Goal: Use online tool/utility: Utilize a website feature to perform a specific function

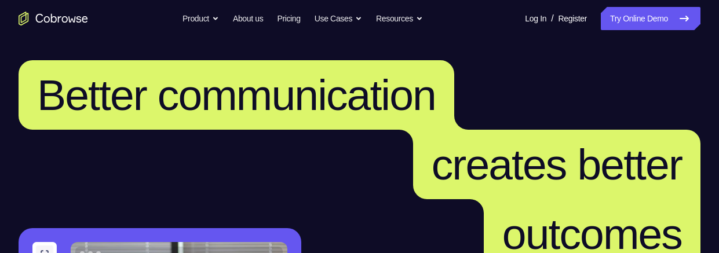
click at [629, 26] on link "Try Online Demo" at bounding box center [651, 18] width 100 height 23
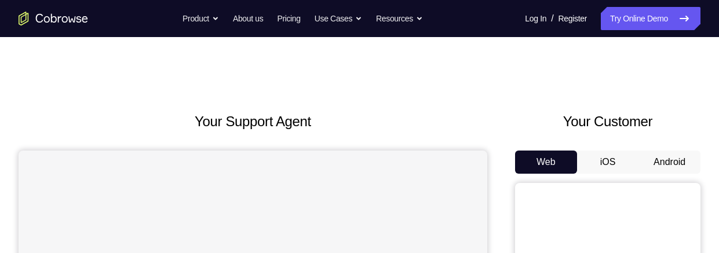
click at [669, 158] on button "Android" at bounding box center [669, 162] width 62 height 23
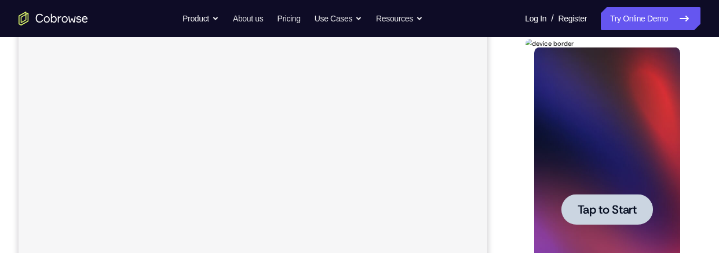
click at [629, 191] on div at bounding box center [606, 209] width 146 height 324
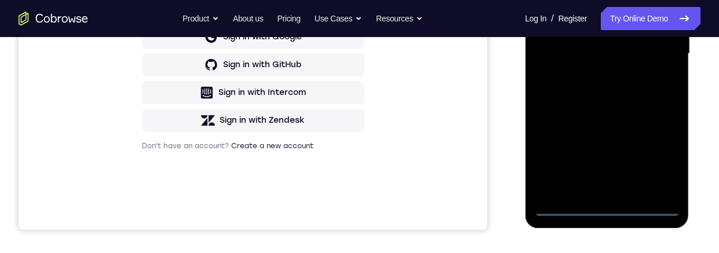
scroll to position [314, 0]
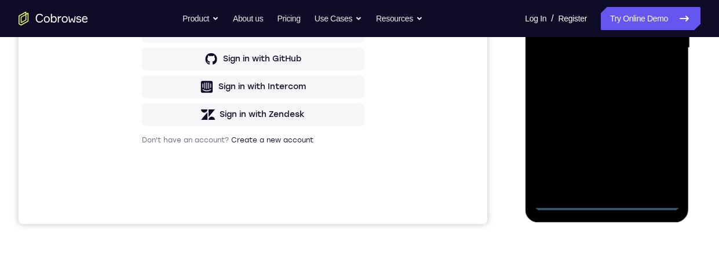
click at [608, 207] on div at bounding box center [606, 48] width 146 height 324
click at [658, 151] on div at bounding box center [606, 48] width 146 height 324
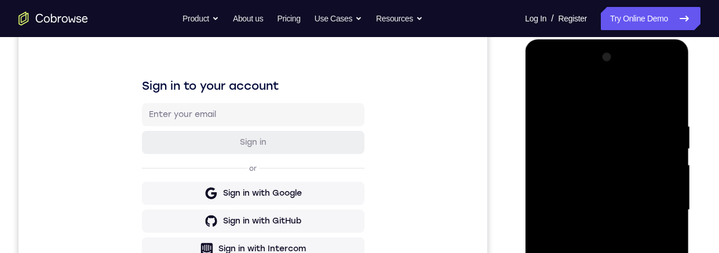
click at [616, 102] on div at bounding box center [606, 210] width 146 height 324
click at [654, 205] on div at bounding box center [606, 210] width 146 height 324
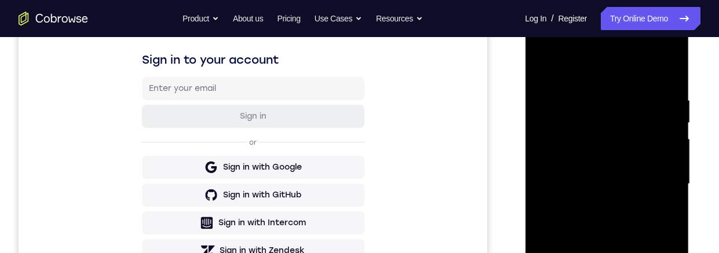
click at [596, 204] on div at bounding box center [606, 184] width 146 height 324
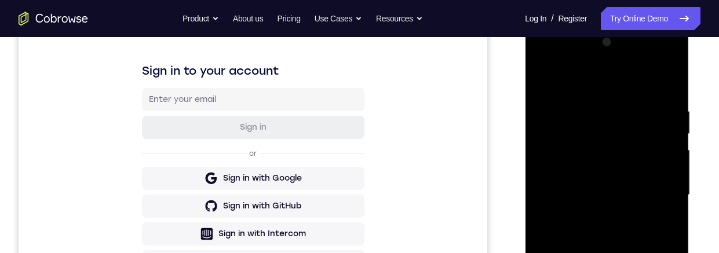
scroll to position [207, 0]
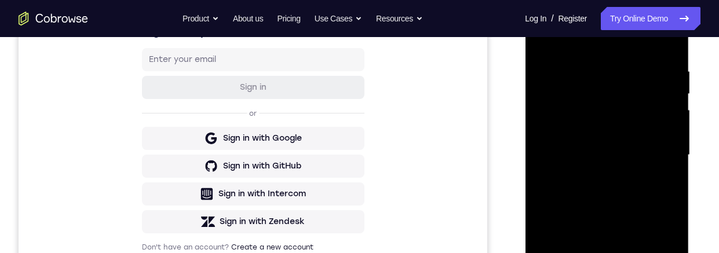
click at [642, 148] on div at bounding box center [606, 155] width 146 height 324
click at [609, 135] on div at bounding box center [606, 155] width 146 height 324
click at [635, 155] on div at bounding box center [606, 155] width 146 height 324
click at [652, 197] on div at bounding box center [606, 155] width 146 height 324
click at [646, 189] on div at bounding box center [606, 155] width 146 height 324
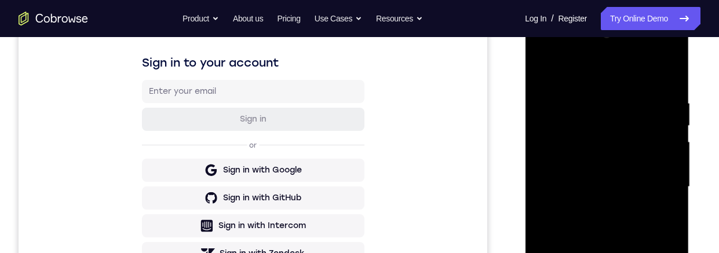
scroll to position [233, 0]
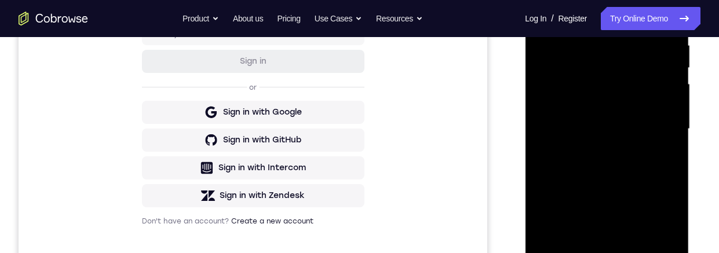
click at [643, 180] on div at bounding box center [606, 129] width 146 height 324
click at [672, 182] on div at bounding box center [606, 129] width 146 height 324
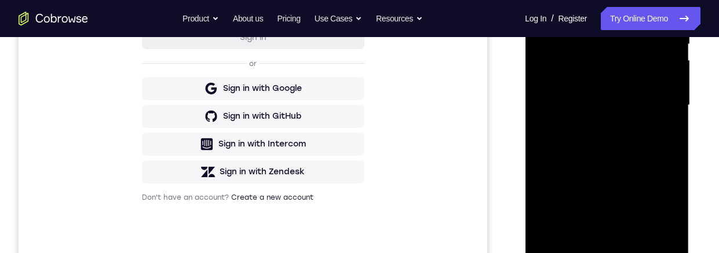
click at [546, 191] on div at bounding box center [606, 105] width 146 height 324
click at [675, 94] on div at bounding box center [606, 105] width 146 height 324
click at [669, 86] on div at bounding box center [606, 105] width 146 height 324
click at [635, 242] on div at bounding box center [606, 105] width 146 height 324
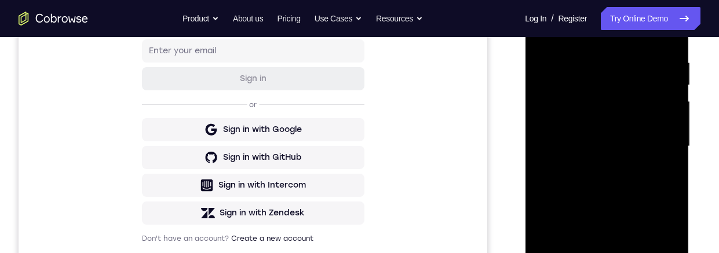
click at [629, 206] on div at bounding box center [606, 146] width 146 height 324
click at [616, 243] on div at bounding box center [606, 146] width 146 height 324
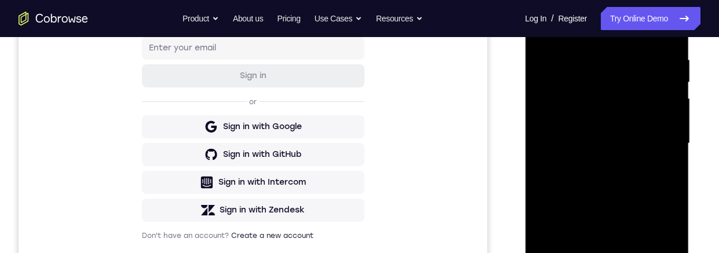
scroll to position [186, 0]
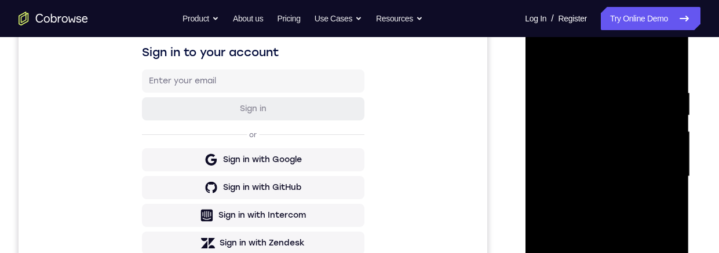
click at [542, 59] on div at bounding box center [606, 176] width 146 height 324
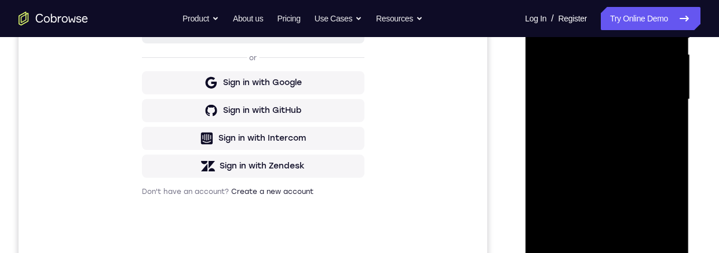
scroll to position [273, 0]
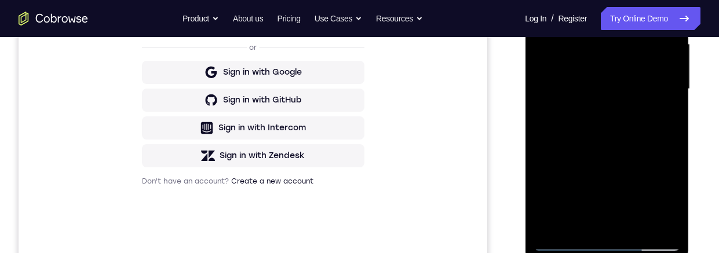
click at [639, 159] on div at bounding box center [606, 89] width 146 height 324
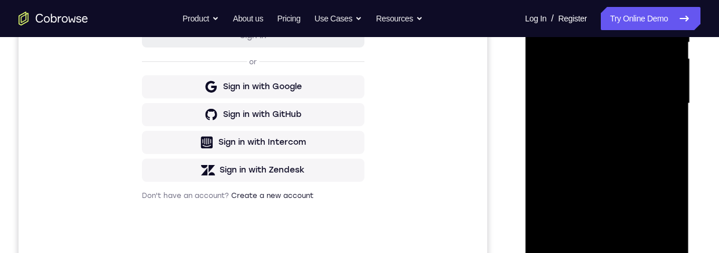
scroll to position [161, 0]
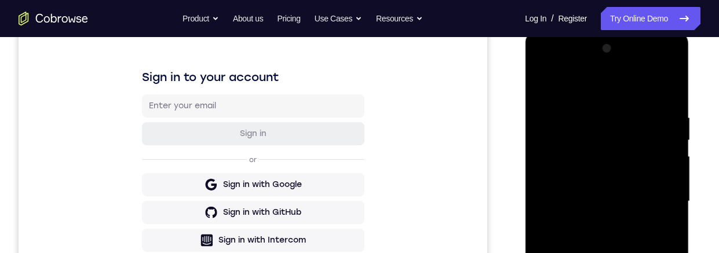
click at [542, 84] on div at bounding box center [606, 201] width 146 height 324
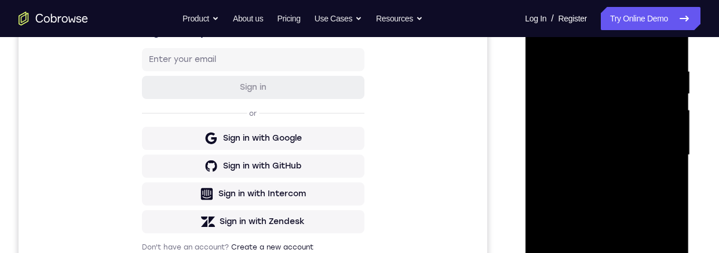
scroll to position [257, 0]
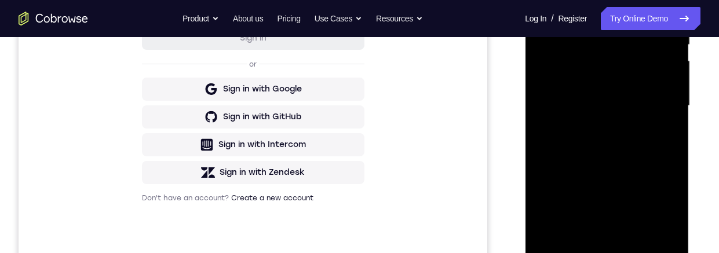
click at [616, 173] on div at bounding box center [606, 106] width 146 height 324
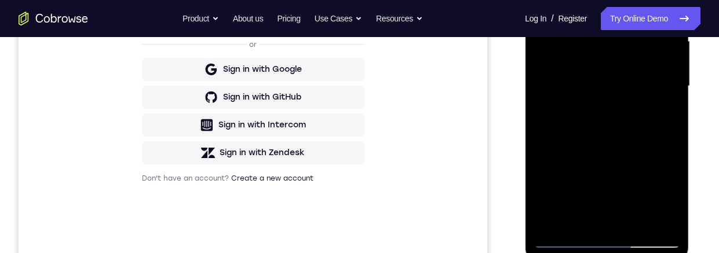
scroll to position [195, 0]
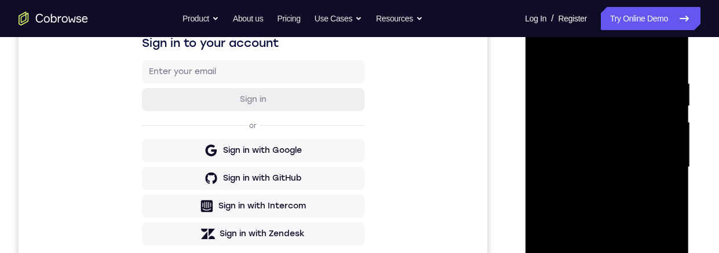
click at [541, 50] on div at bounding box center [606, 167] width 146 height 324
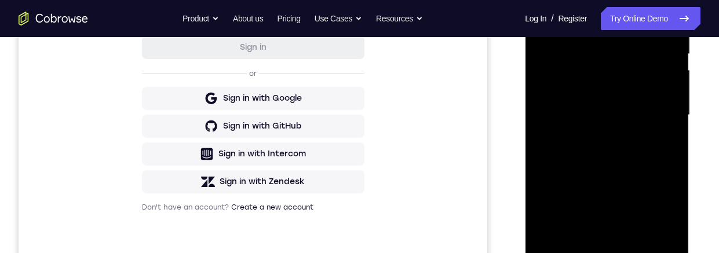
click at [616, 207] on div at bounding box center [606, 115] width 146 height 324
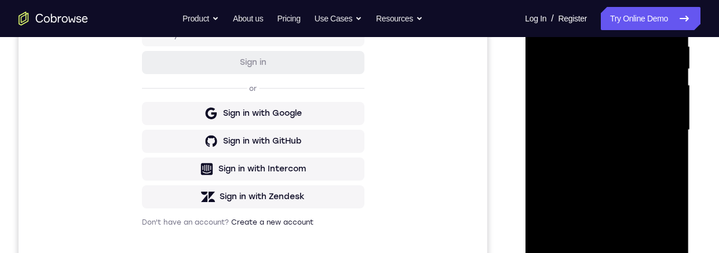
click at [543, 12] on div at bounding box center [606, 130] width 146 height 324
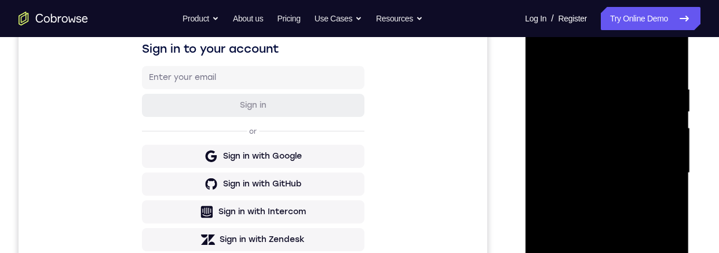
scroll to position [254, 0]
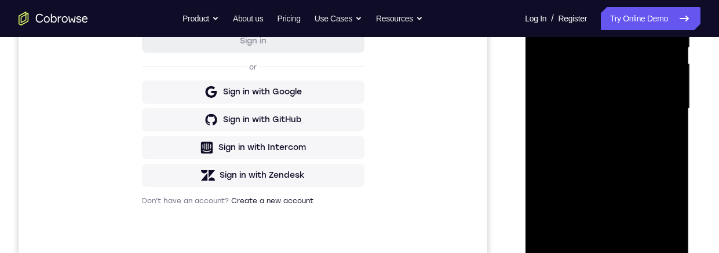
click at [617, 207] on div at bounding box center [606, 109] width 146 height 324
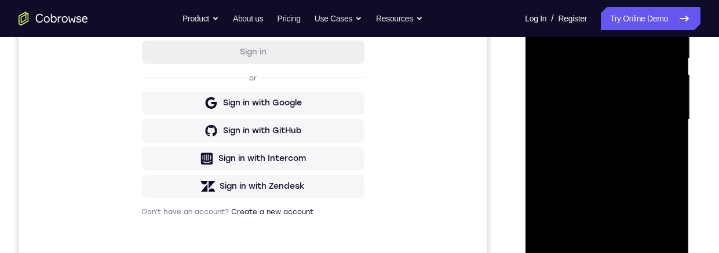
scroll to position [225, 0]
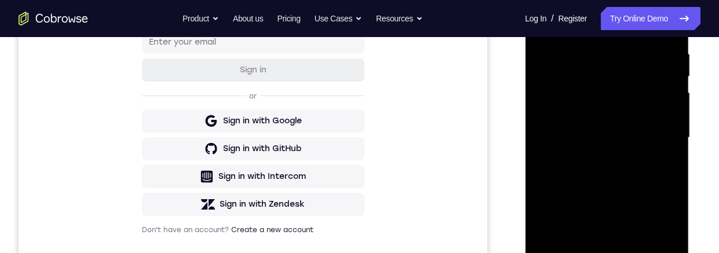
click at [546, 23] on div at bounding box center [606, 138] width 146 height 324
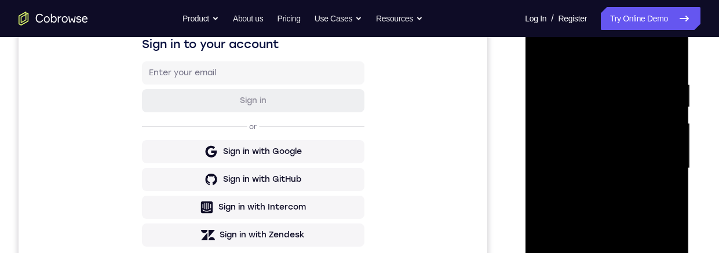
scroll to position [246, 0]
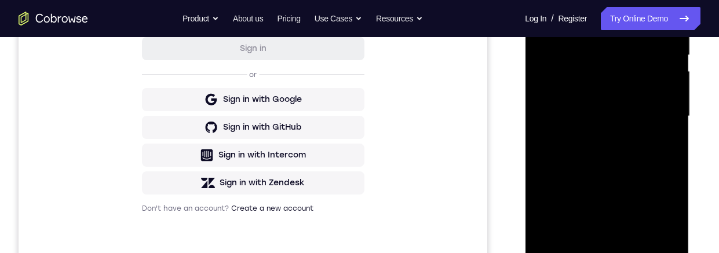
click at [554, 72] on div at bounding box center [606, 116] width 146 height 324
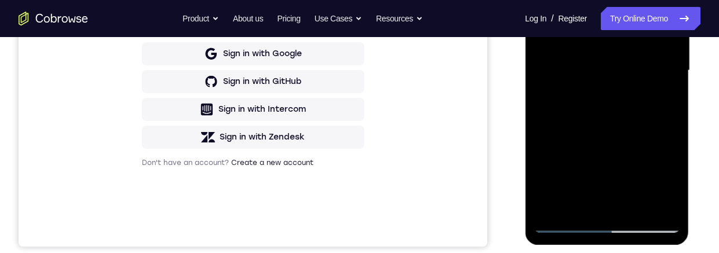
click at [610, 203] on div at bounding box center [606, 71] width 146 height 324
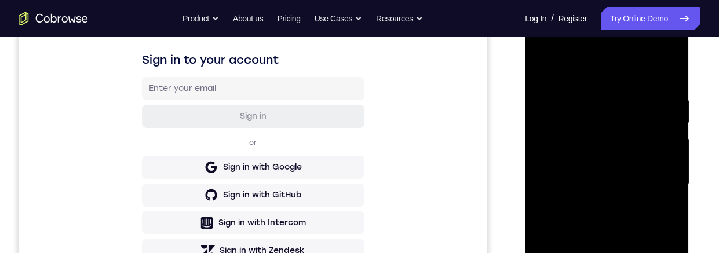
scroll to position [178, 0]
click at [544, 68] on div at bounding box center [606, 185] width 146 height 324
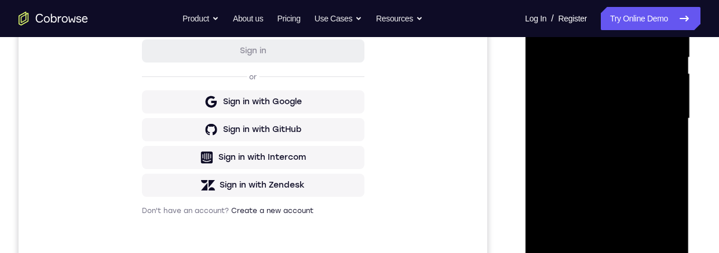
scroll to position [257, 0]
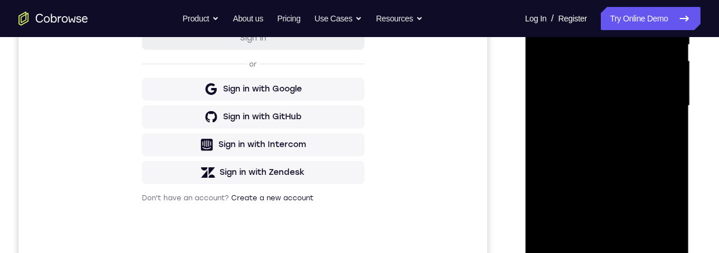
click at [635, 246] on div at bounding box center [606, 106] width 146 height 324
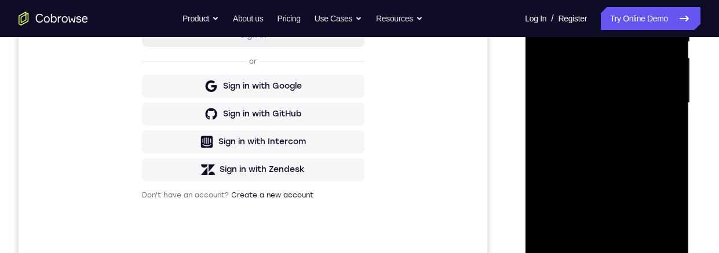
click at [606, 162] on div at bounding box center [606, 103] width 146 height 324
click at [540, 0] on div at bounding box center [606, 103] width 146 height 324
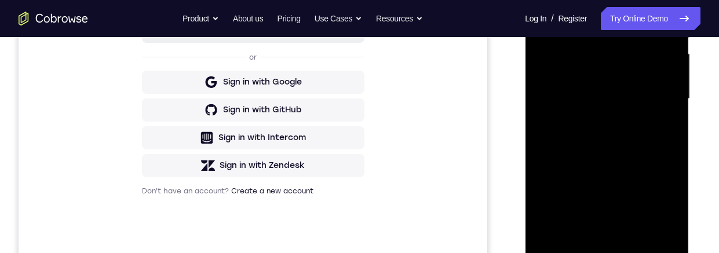
click at [616, 187] on div at bounding box center [606, 99] width 146 height 324
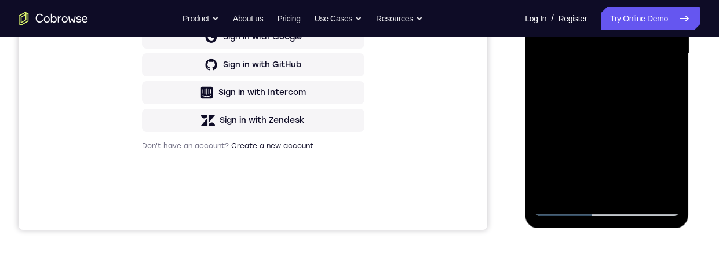
scroll to position [302, 0]
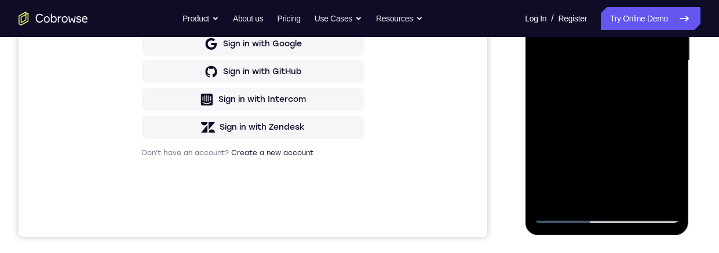
click at [539, 0] on div at bounding box center [606, 61] width 146 height 324
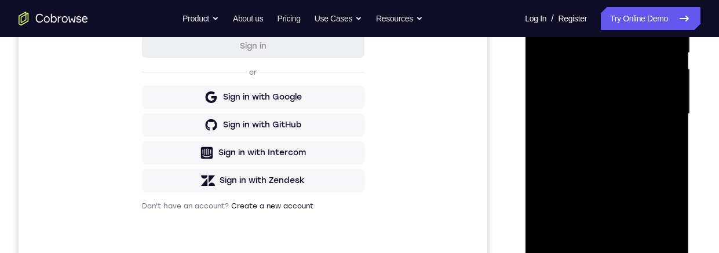
scroll to position [254, 0]
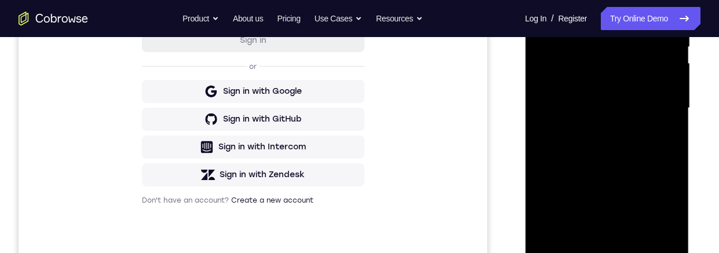
click at [547, 0] on div at bounding box center [606, 108] width 146 height 324
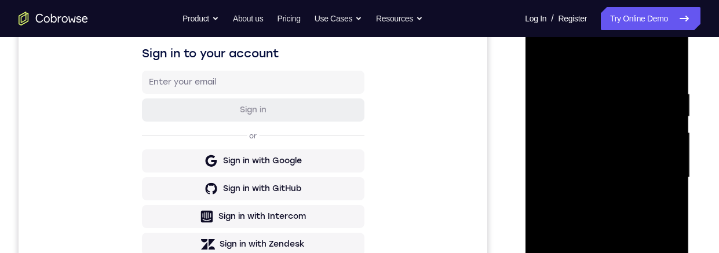
click at [588, 91] on div at bounding box center [606, 178] width 146 height 324
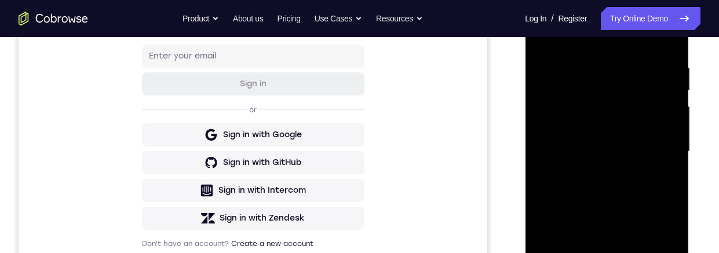
click at [658, 114] on div at bounding box center [606, 152] width 146 height 324
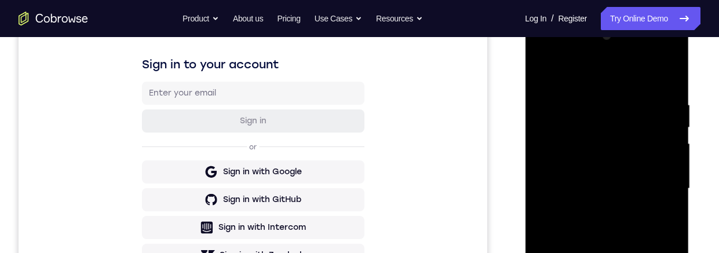
click at [656, 118] on div at bounding box center [606, 189] width 146 height 324
click at [666, 167] on div at bounding box center [606, 189] width 146 height 324
click at [664, 160] on div at bounding box center [606, 189] width 146 height 324
click at [658, 162] on div at bounding box center [606, 189] width 146 height 324
click at [662, 156] on div at bounding box center [606, 189] width 146 height 324
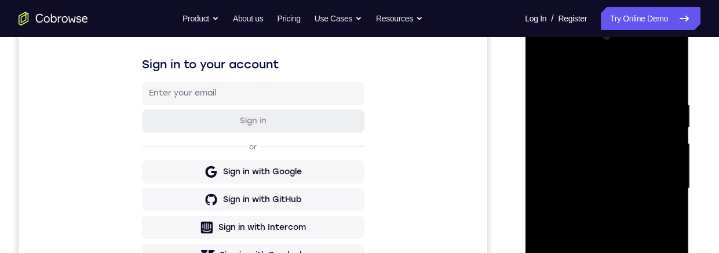
click at [655, 166] on div at bounding box center [606, 189] width 146 height 324
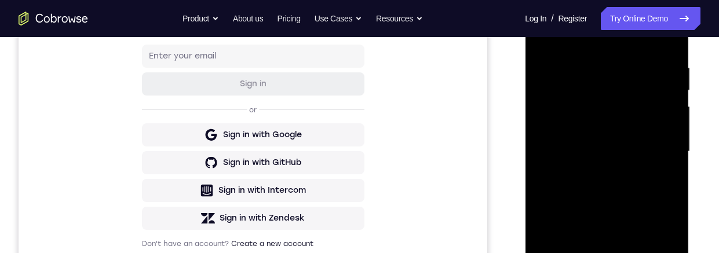
click at [649, 252] on div at bounding box center [606, 152] width 146 height 324
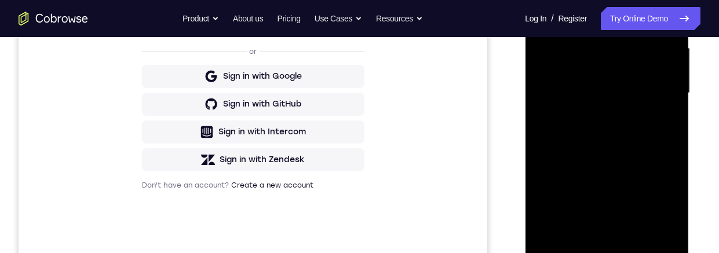
scroll to position [215, 0]
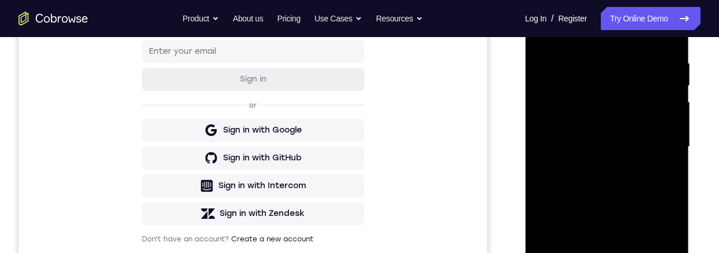
click at [660, 134] on div at bounding box center [606, 147] width 146 height 324
click at [662, 134] on div at bounding box center [606, 147] width 146 height 324
click at [666, 36] on div at bounding box center [606, 147] width 146 height 324
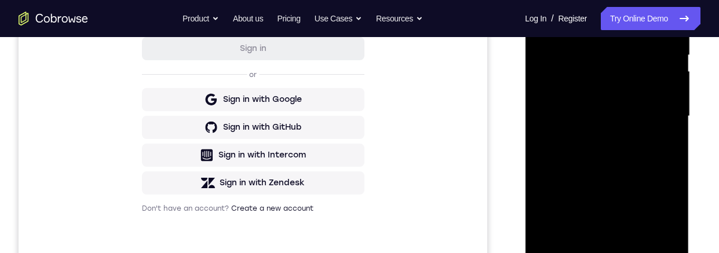
scroll to position [280, 0]
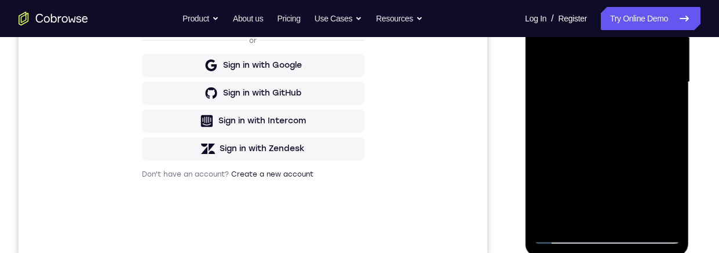
click at [632, 218] on div at bounding box center [606, 82] width 146 height 324
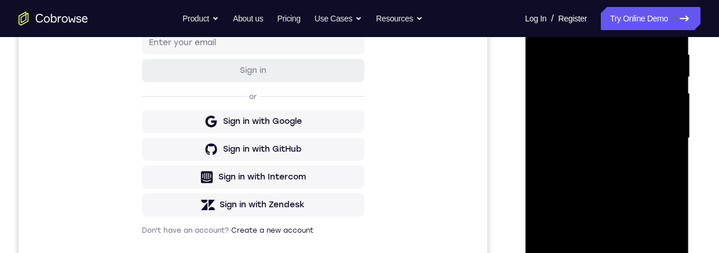
click at [669, 102] on div at bounding box center [606, 138] width 146 height 324
click at [664, 103] on div at bounding box center [606, 138] width 146 height 324
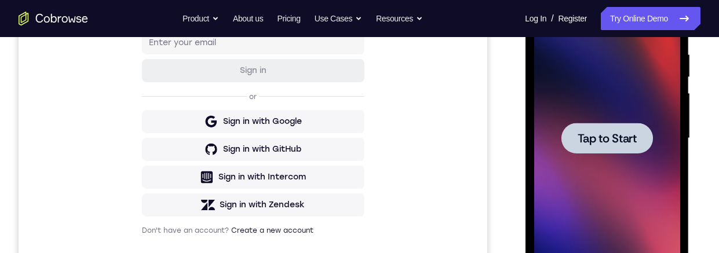
click at [620, 155] on div at bounding box center [606, 138] width 146 height 324
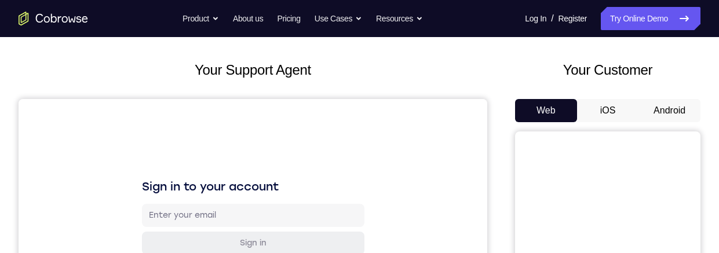
scroll to position [140, 0]
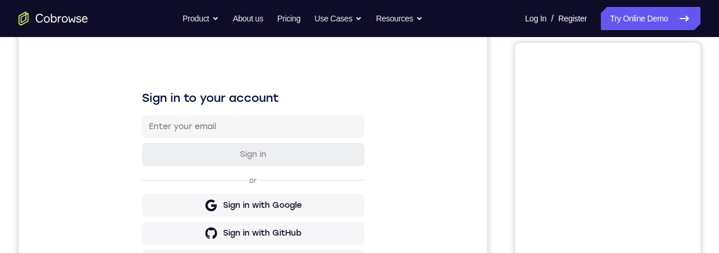
click at [672, 34] on button "Android" at bounding box center [669, 21] width 62 height 23
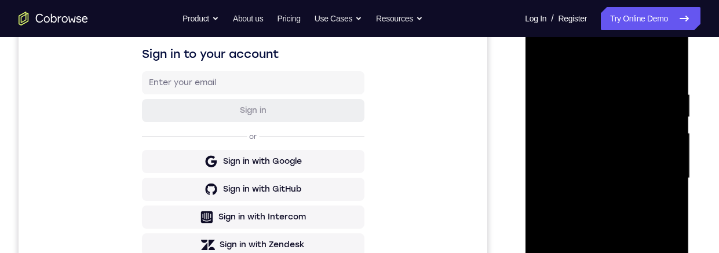
scroll to position [272, 0]
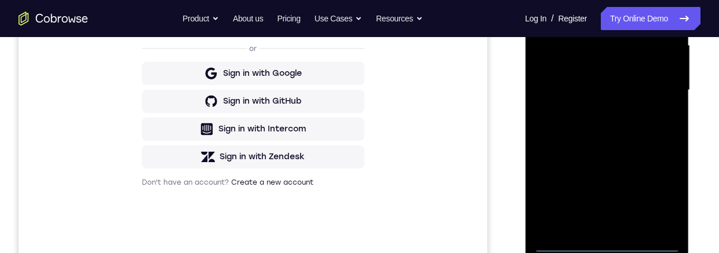
click at [610, 239] on div at bounding box center [606, 90] width 146 height 324
click at [607, 243] on div at bounding box center [606, 90] width 146 height 324
click at [657, 199] on div at bounding box center [606, 90] width 146 height 324
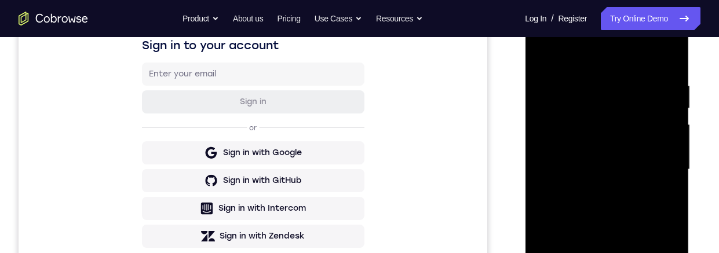
scroll to position [155, 0]
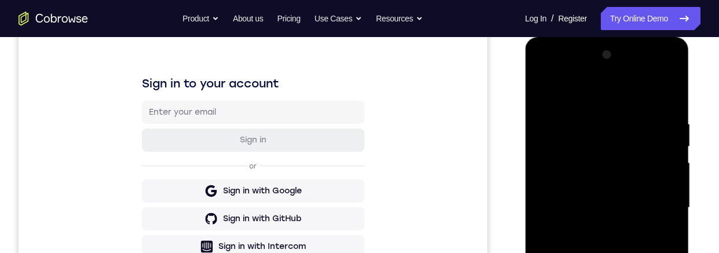
click at [616, 92] on div at bounding box center [606, 208] width 146 height 324
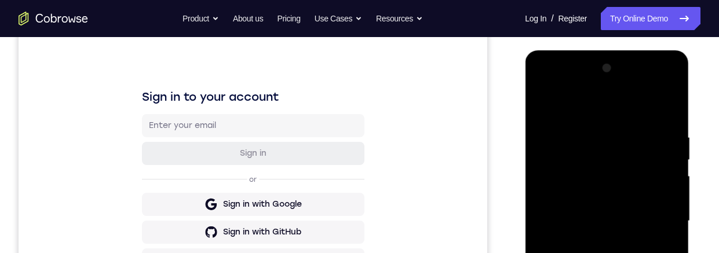
click at [656, 218] on div at bounding box center [606, 221] width 146 height 324
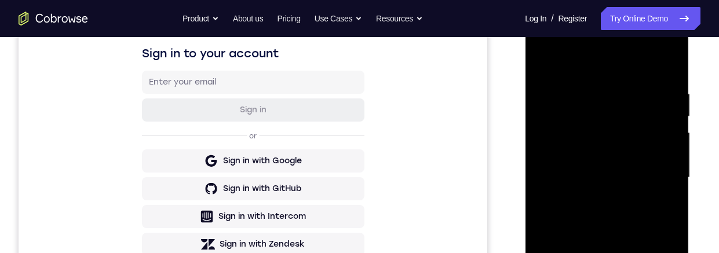
click at [591, 201] on div at bounding box center [606, 178] width 146 height 324
click at [620, 167] on div at bounding box center [606, 178] width 146 height 324
click at [618, 153] on div at bounding box center [606, 178] width 146 height 324
click at [618, 182] on div at bounding box center [606, 178] width 146 height 324
click at [630, 219] on div at bounding box center [606, 178] width 146 height 324
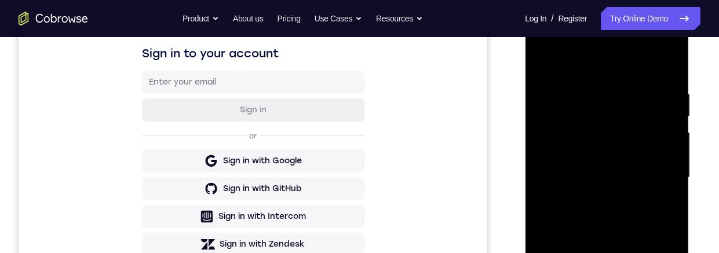
scroll to position [197, 0]
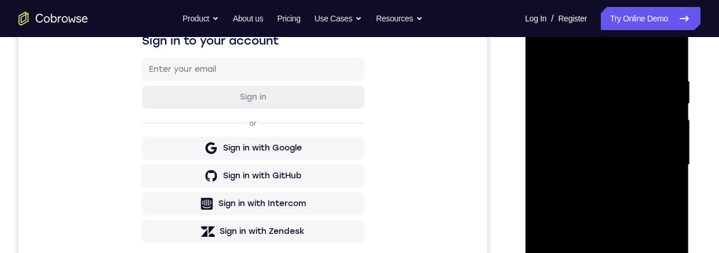
click at [629, 197] on div at bounding box center [606, 165] width 146 height 324
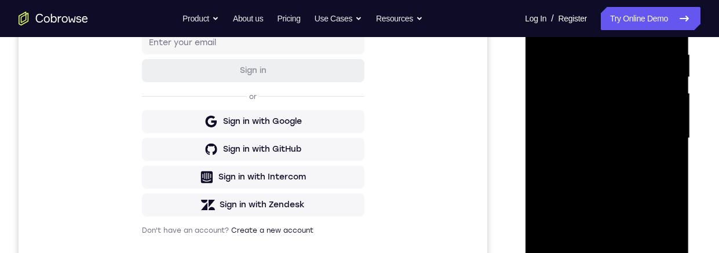
scroll to position [262, 0]
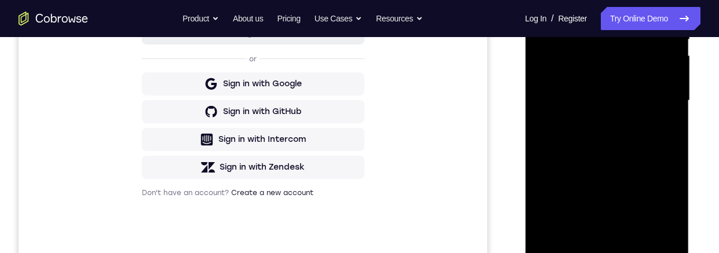
click at [645, 149] on div at bounding box center [606, 101] width 146 height 324
click at [635, 237] on div at bounding box center [606, 101] width 146 height 324
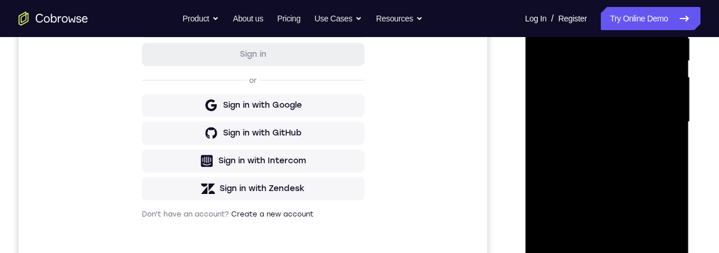
click at [627, 185] on div at bounding box center [606, 122] width 146 height 324
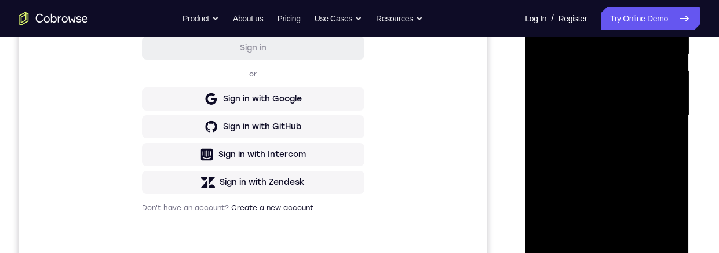
click at [624, 133] on div at bounding box center [606, 116] width 146 height 324
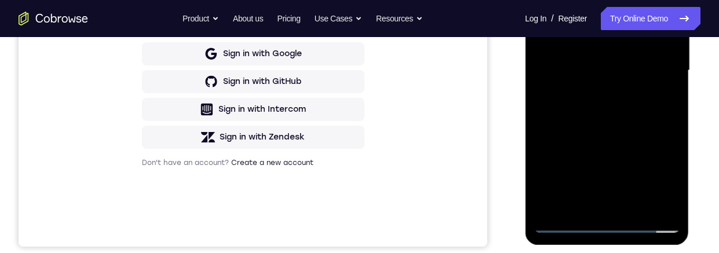
scroll to position [280, 0]
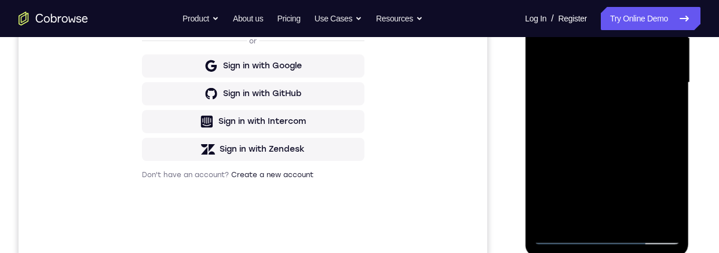
click at [661, 116] on div at bounding box center [606, 83] width 146 height 324
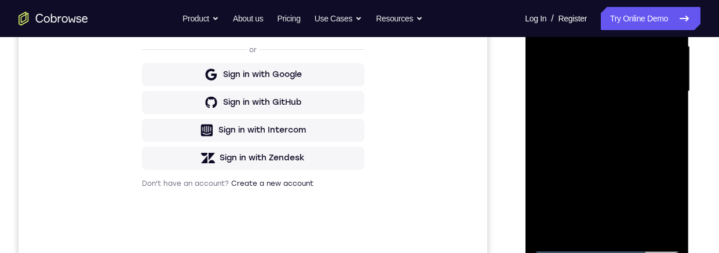
scroll to position [122, 0]
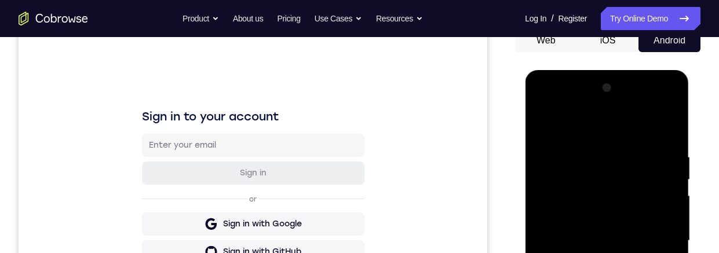
click at [542, 129] on div at bounding box center [606, 241] width 146 height 324
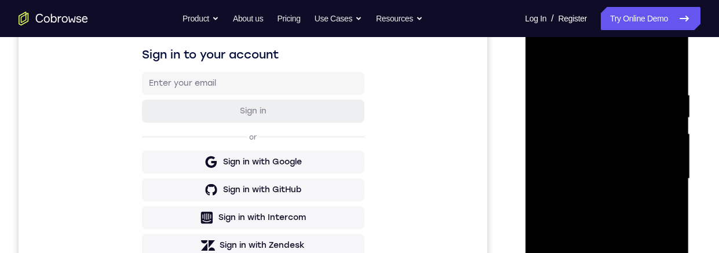
scroll to position [202, 0]
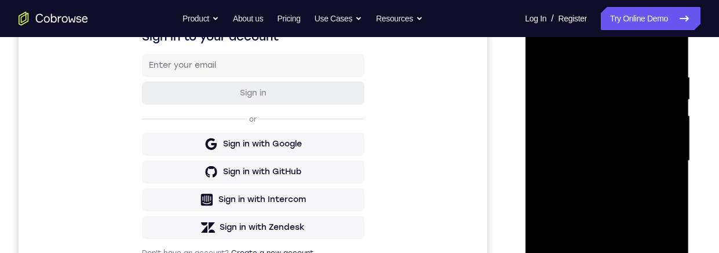
click at [616, 209] on div at bounding box center [606, 161] width 146 height 324
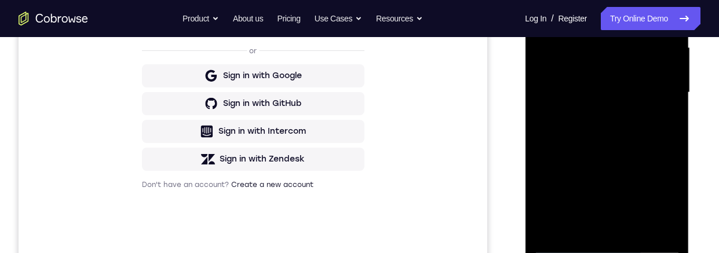
click at [655, 199] on div at bounding box center [606, 93] width 146 height 324
click at [577, 229] on div at bounding box center [606, 93] width 146 height 324
click at [591, 160] on div at bounding box center [606, 93] width 146 height 324
click at [657, 113] on div at bounding box center [606, 93] width 146 height 324
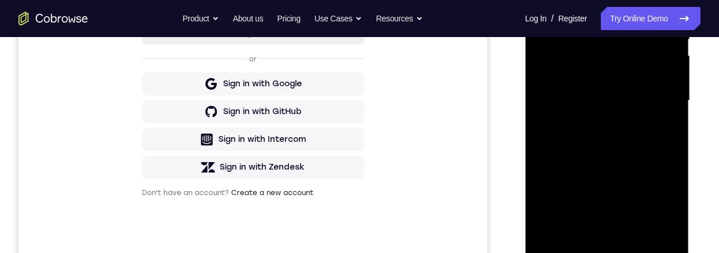
click at [547, 0] on div at bounding box center [606, 101] width 146 height 324
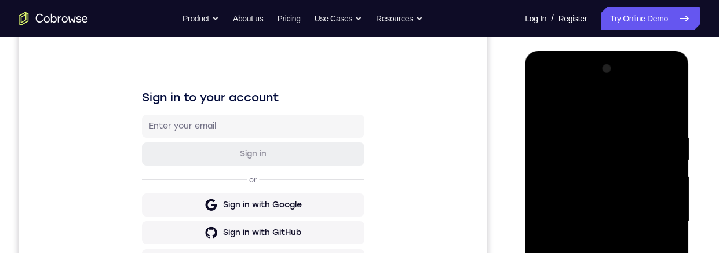
click at [598, 252] on div at bounding box center [606, 222] width 146 height 324
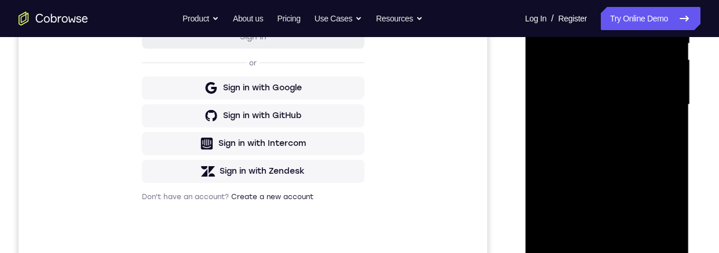
scroll to position [290, 0]
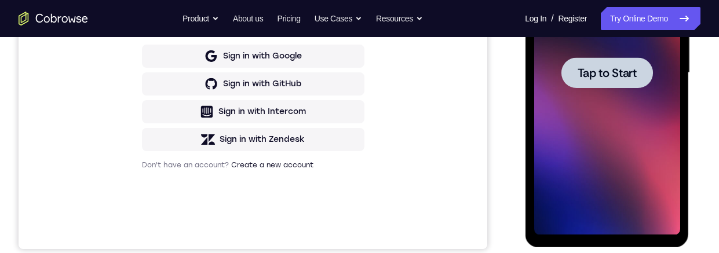
click at [617, 76] on span "Tap to Start" at bounding box center [606, 73] width 59 height 12
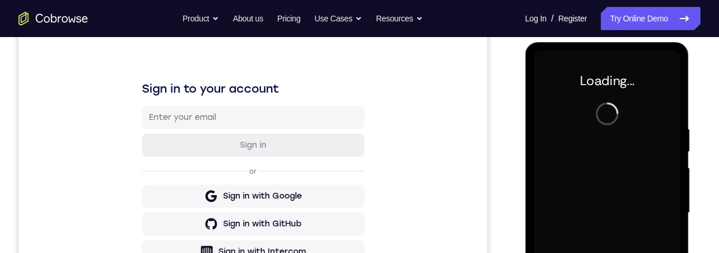
scroll to position [148, 0]
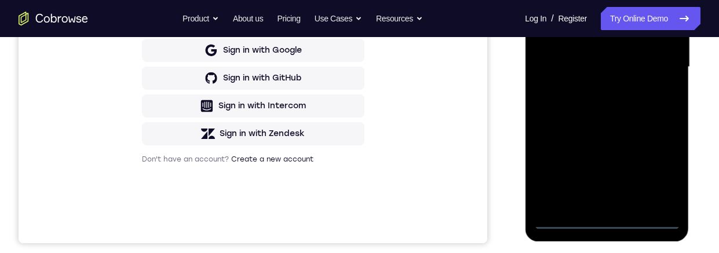
click at [603, 218] on div at bounding box center [606, 67] width 146 height 324
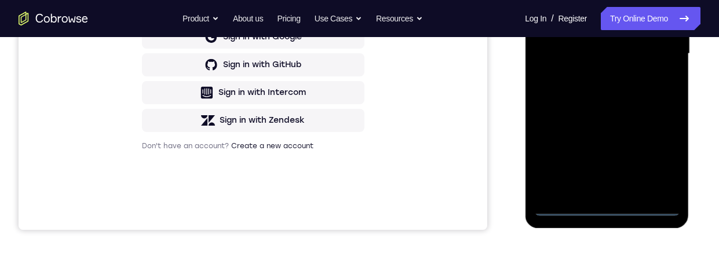
click at [656, 155] on div at bounding box center [606, 54] width 146 height 324
click at [623, 0] on div at bounding box center [606, 54] width 146 height 324
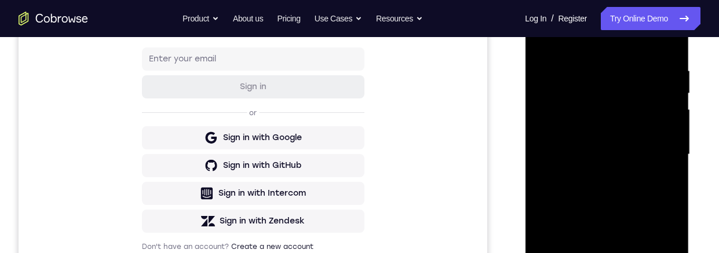
click at [656, 149] on div at bounding box center [606, 154] width 146 height 324
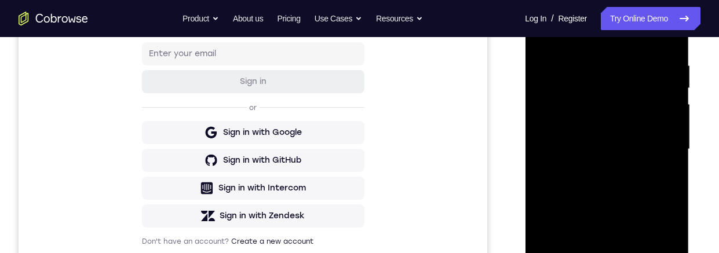
click at [590, 171] on div at bounding box center [606, 149] width 146 height 324
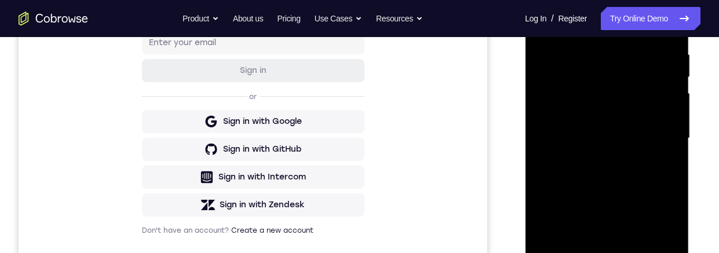
click at [640, 128] on div at bounding box center [606, 138] width 146 height 324
click at [615, 112] on div at bounding box center [606, 138] width 146 height 324
click at [629, 138] on div at bounding box center [606, 138] width 146 height 324
click at [629, 177] on div at bounding box center [606, 138] width 146 height 324
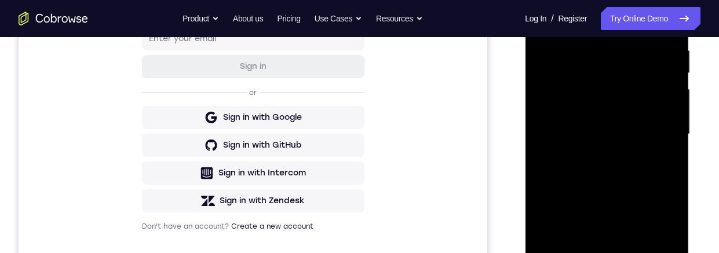
click at [629, 166] on div at bounding box center [606, 134] width 146 height 324
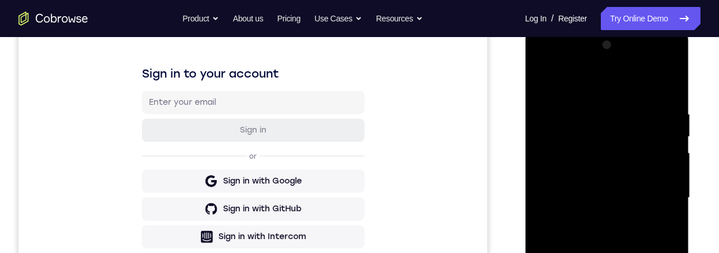
scroll to position [215, 0]
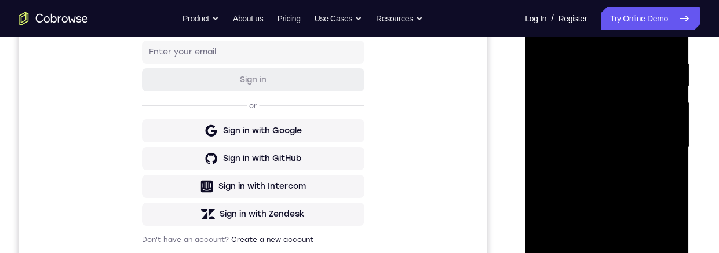
click at [640, 194] on div at bounding box center [606, 148] width 146 height 324
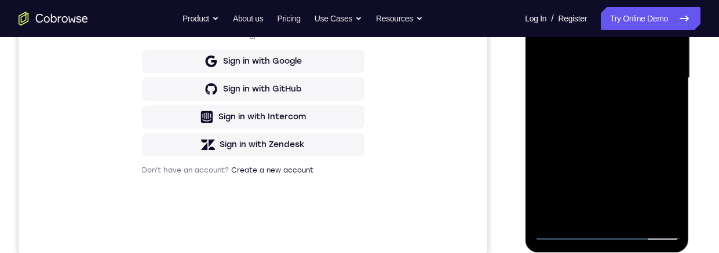
click at [639, 212] on div at bounding box center [606, 78] width 146 height 324
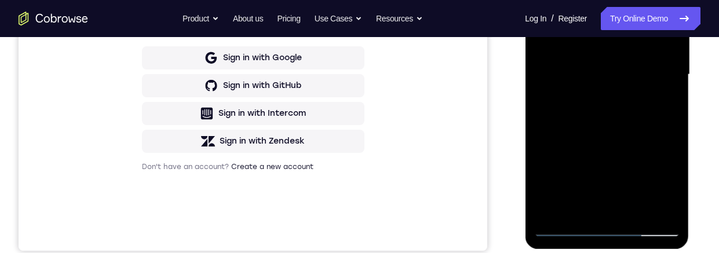
click at [625, 131] on div at bounding box center [606, 75] width 146 height 324
click at [592, 118] on div at bounding box center [606, 75] width 146 height 324
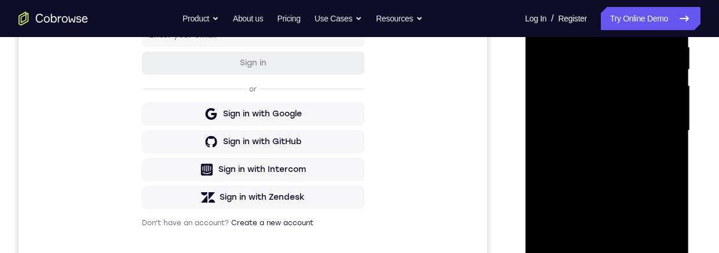
scroll to position [201, 0]
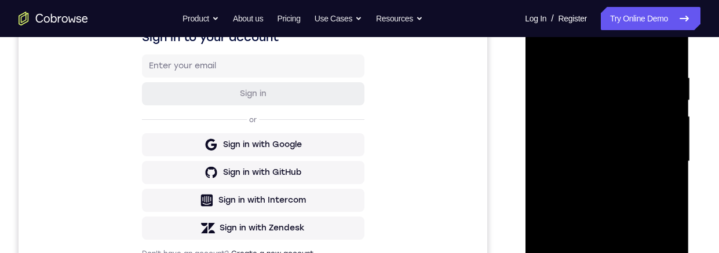
click at [542, 46] on div at bounding box center [606, 161] width 146 height 324
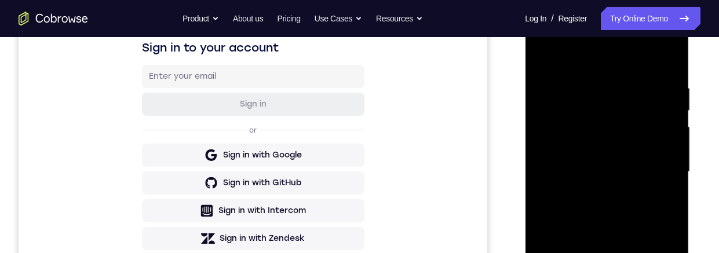
click at [544, 54] on div at bounding box center [606, 172] width 146 height 324
click at [585, 85] on div at bounding box center [606, 172] width 146 height 324
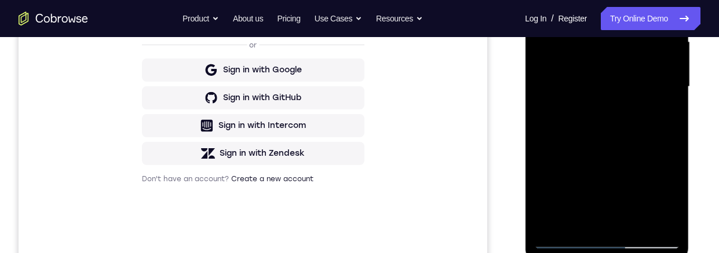
scroll to position [173, 0]
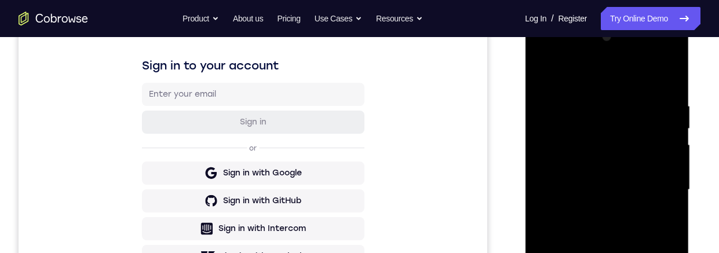
click at [662, 158] on div at bounding box center [606, 190] width 146 height 324
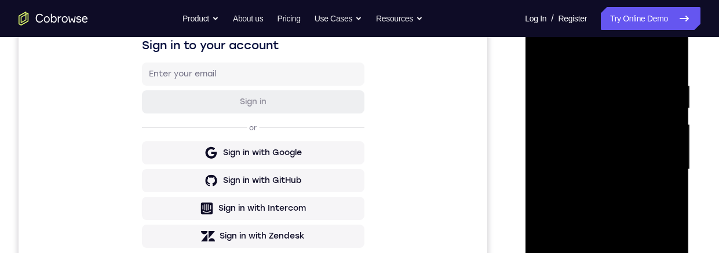
scroll to position [234, 0]
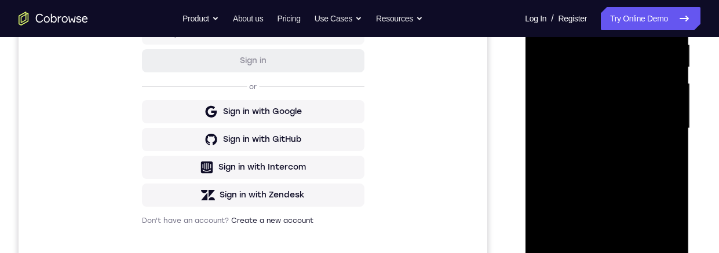
click at [668, 125] on div at bounding box center [606, 128] width 146 height 324
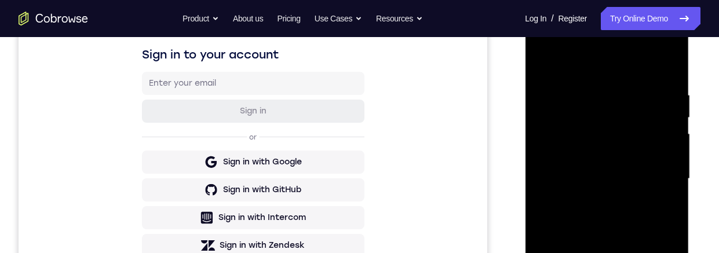
click at [664, 66] on div at bounding box center [606, 179] width 146 height 324
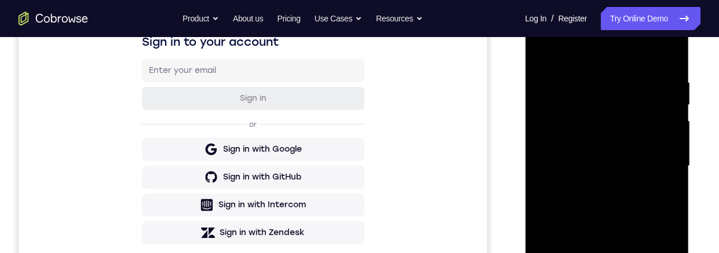
scroll to position [276, 0]
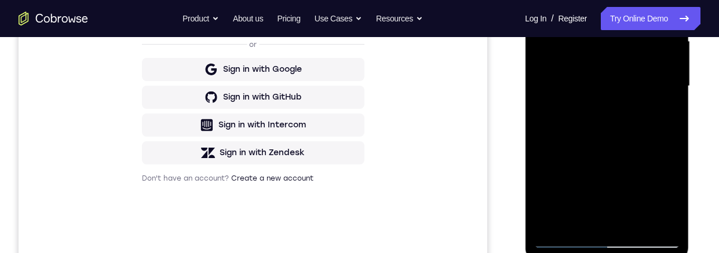
click at [675, 128] on div at bounding box center [606, 86] width 146 height 324
click at [637, 224] on div at bounding box center [606, 86] width 146 height 324
